Goal: Transaction & Acquisition: Purchase product/service

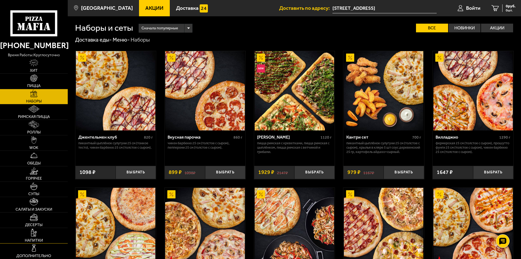
scroll to position [681, 0]
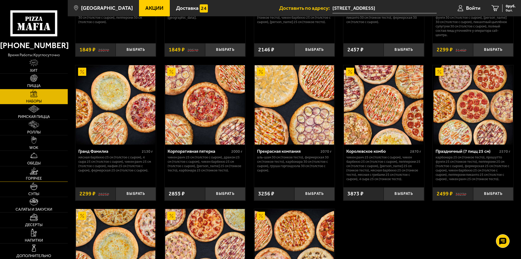
click at [35, 179] on span "Горячее" at bounding box center [34, 179] width 16 height 4
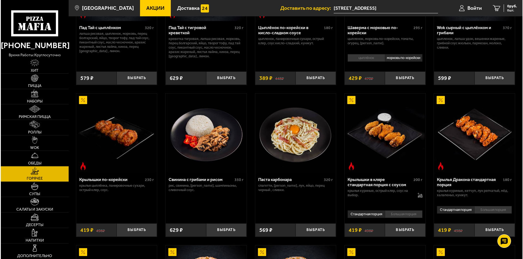
scroll to position [136, 0]
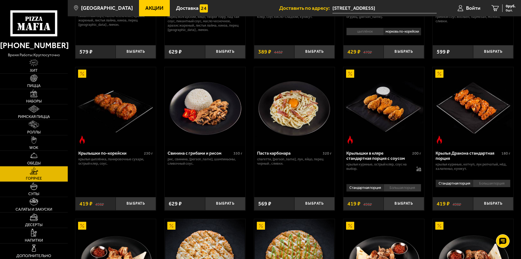
click at [103, 156] on div "Крылышки по-корейски" at bounding box center [110, 153] width 65 height 5
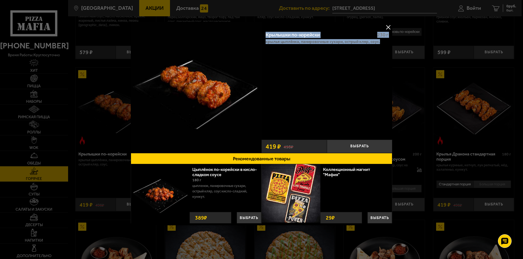
drag, startPoint x: 265, startPoint y: 32, endPoint x: 379, endPoint y: 44, distance: 114.5
click at [379, 44] on div "Крылышки по-корейски 230 г крылья цыплёнка, панировочные сухари, острый кляр, с…" at bounding box center [326, 82] width 131 height 110
click at [278, 63] on div "Крылышки по-корейски 230 г крылья цыплёнка, панировочные сухари, острый кляр, с…" at bounding box center [326, 82] width 131 height 110
drag, startPoint x: 265, startPoint y: 33, endPoint x: 378, endPoint y: 46, distance: 114.0
click at [378, 46] on div "Крылышки по-корейски 230 г крылья цыплёнка, панировочные сухари, острый кляр, с…" at bounding box center [326, 82] width 131 height 110
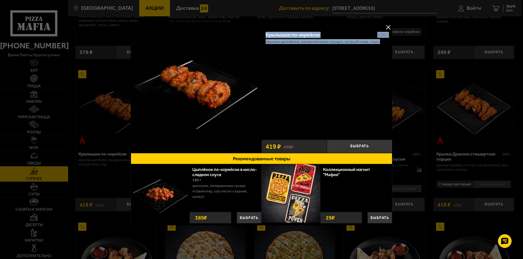
copy div "Крылышки по-корейски 230 г крылья цыплёнка, панировочные сухари, острый кляр, с…"
